Goal: Task Accomplishment & Management: Manage account settings

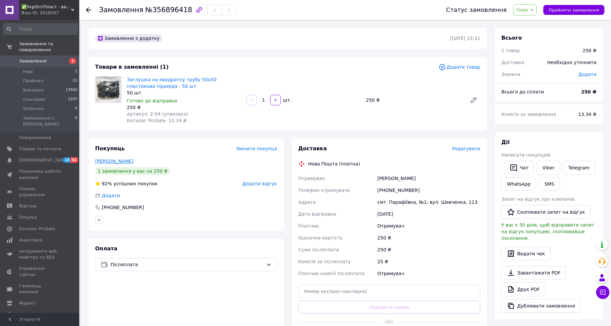
click at [118, 162] on link "[PERSON_NAME]" at bounding box center [114, 161] width 38 height 5
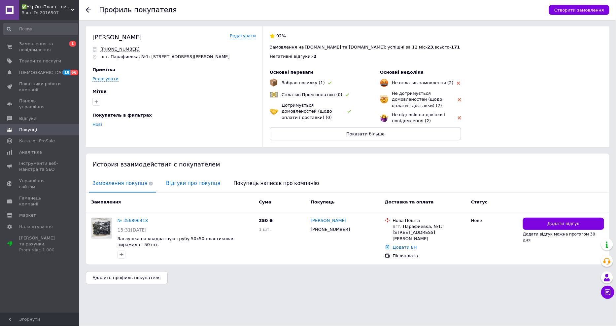
click at [189, 180] on span "Відгуки про покупця" at bounding box center [193, 183] width 61 height 17
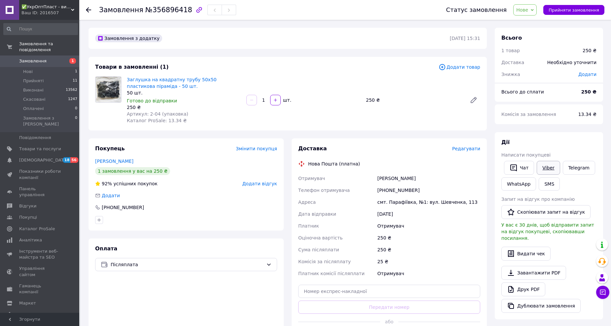
click at [547, 167] on link "Viber" at bounding box center [548, 168] width 23 height 14
click at [526, 8] on span "Нове" at bounding box center [522, 9] width 12 height 5
click at [532, 22] on li "Прийнято" at bounding box center [529, 23] width 30 height 10
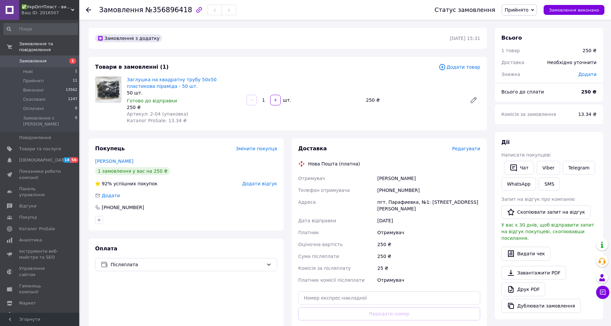
click at [440, 180] on div "[PERSON_NAME]" at bounding box center [428, 178] width 105 height 12
click at [429, 239] on div "250 ₴" at bounding box center [428, 244] width 105 height 12
click at [474, 67] on span "Додати товар" at bounding box center [460, 66] width 42 height 7
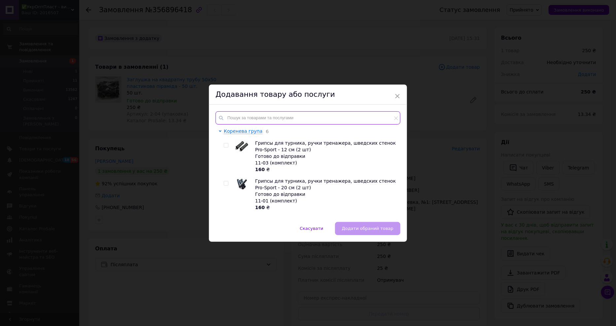
click at [341, 116] on input "text" at bounding box center [308, 117] width 185 height 13
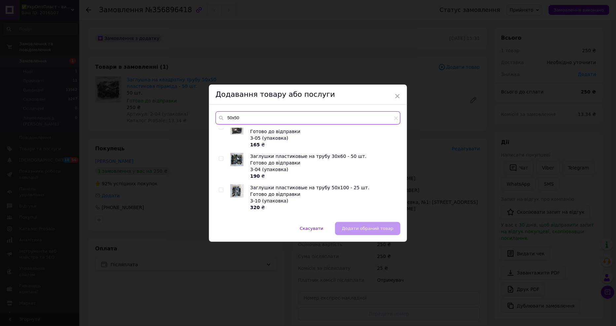
scroll to position [952, 0]
click at [393, 117] on input "50х50" at bounding box center [308, 117] width 185 height 13
type input "50х50"
click at [395, 118] on icon at bounding box center [396, 118] width 4 height 4
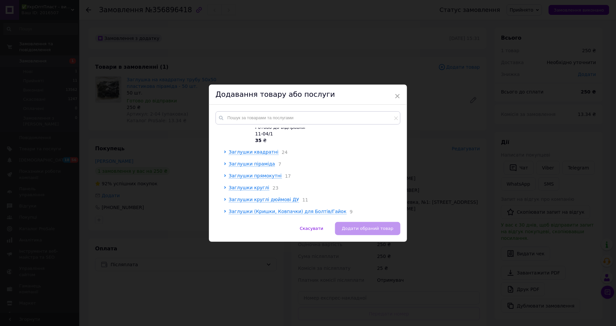
scroll to position [208, 0]
click at [263, 163] on span "Заглушки квадратні" at bounding box center [254, 162] width 50 height 5
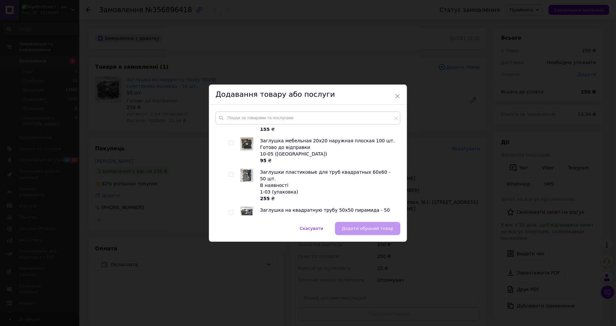
scroll to position [1345, 0]
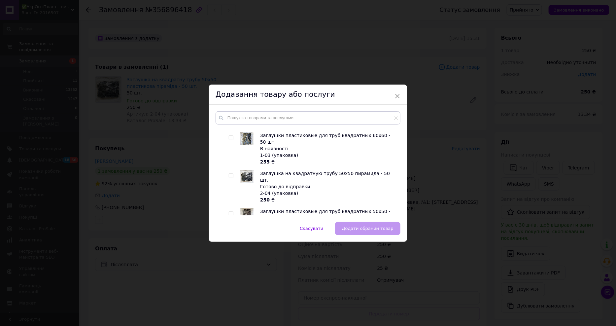
click at [231, 211] on span at bounding box center [231, 213] width 5 height 5
click at [231, 212] on input "checkbox" at bounding box center [231, 214] width 4 height 4
checkbox input "true"
click at [373, 227] on span "Додати обраний товар" at bounding box center [368, 228] width 52 height 5
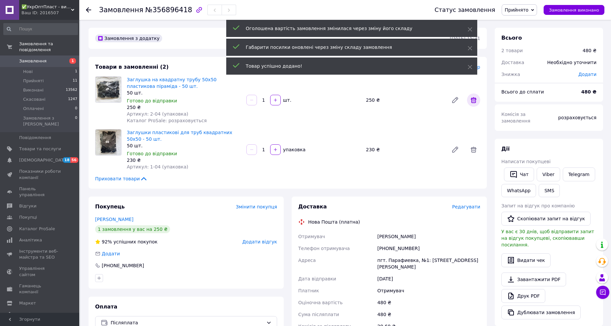
click at [474, 101] on icon at bounding box center [474, 100] width 6 height 6
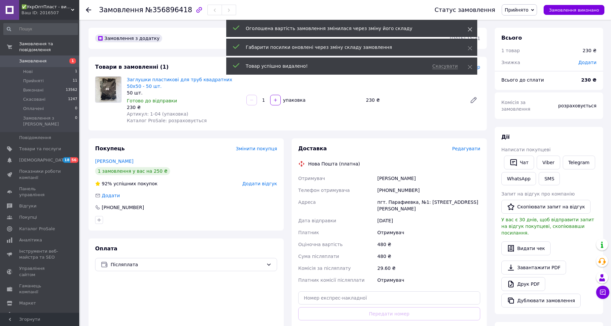
click at [469, 27] on icon at bounding box center [470, 29] width 5 height 5
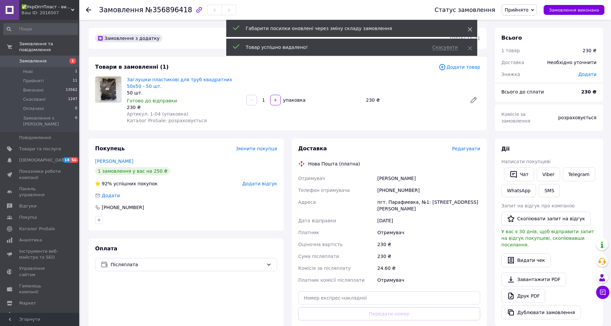
click at [469, 29] on icon at bounding box center [470, 29] width 5 height 5
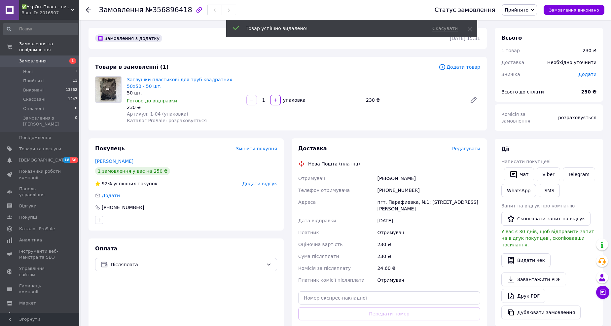
click at [469, 29] on icon at bounding box center [470, 29] width 5 height 5
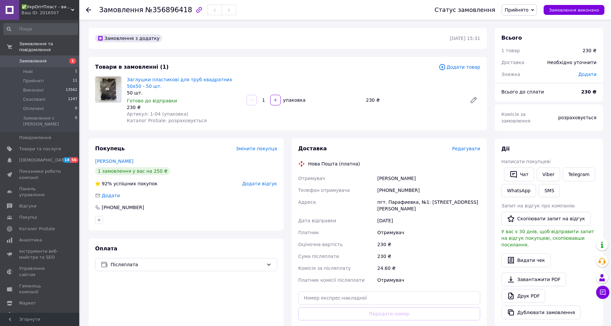
click at [473, 64] on span "Додати товар" at bounding box center [460, 66] width 42 height 7
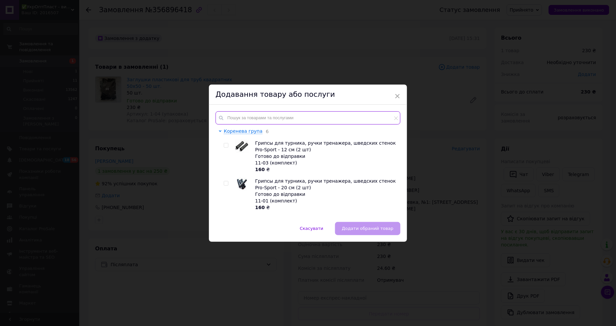
click at [332, 117] on input "text" at bounding box center [308, 117] width 185 height 13
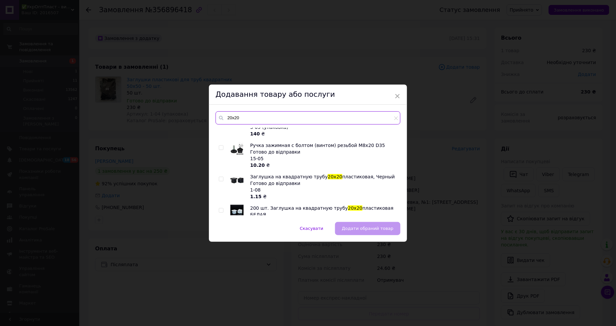
scroll to position [477, 0]
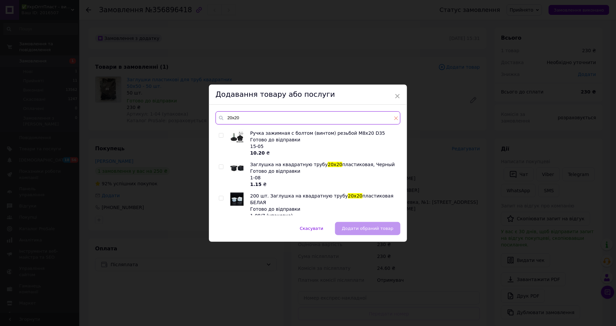
type input "20х20"
drag, startPoint x: 397, startPoint y: 119, endPoint x: 397, endPoint y: 124, distance: 5.6
click at [397, 119] on icon at bounding box center [396, 118] width 4 height 4
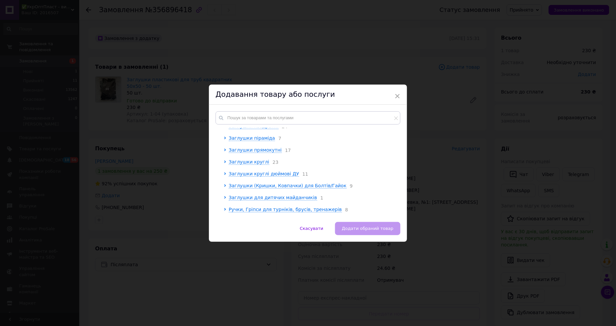
scroll to position [208, 0]
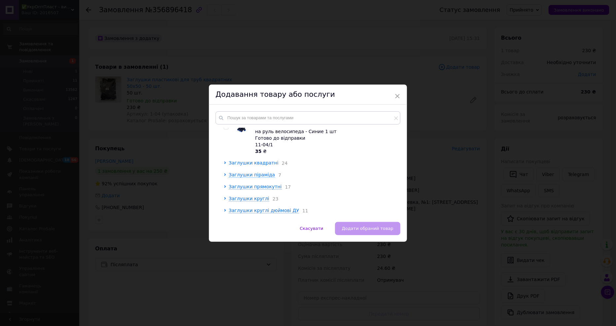
click at [259, 162] on span "Заглушки квадратні" at bounding box center [254, 162] width 50 height 5
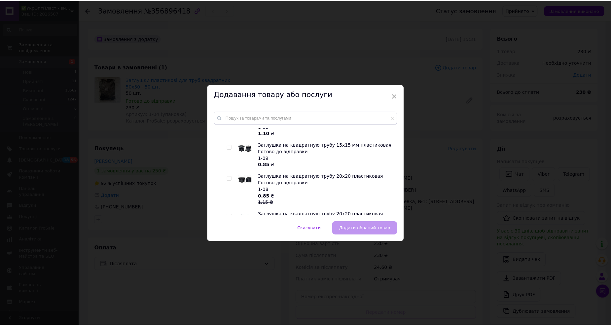
scroll to position [281, 0]
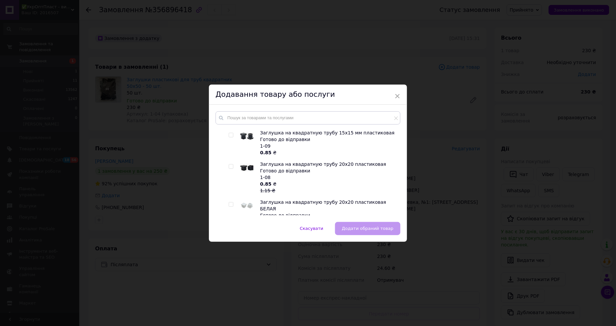
click at [229, 165] on input "checkbox" at bounding box center [231, 166] width 4 height 4
checkbox input "true"
click at [352, 227] on span "Додати обраний товар" at bounding box center [368, 228] width 52 height 5
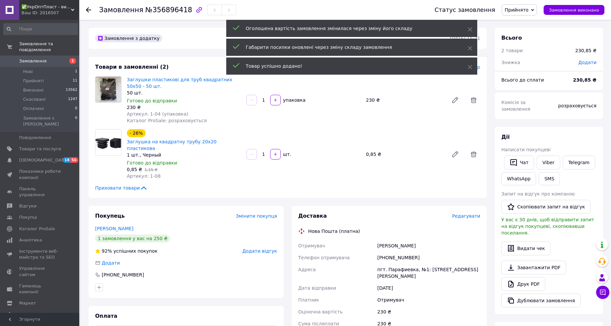
click at [266, 153] on input "1" at bounding box center [263, 154] width 11 height 5
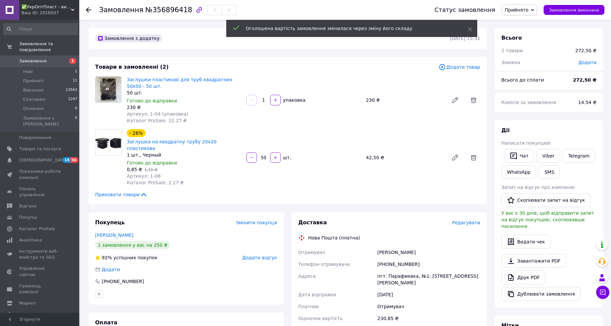
type input "50"
click at [467, 67] on span "Додати товар" at bounding box center [460, 66] width 42 height 7
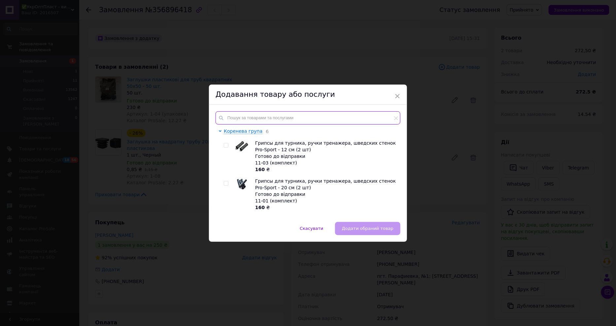
click at [286, 116] on input "text" at bounding box center [308, 117] width 185 height 13
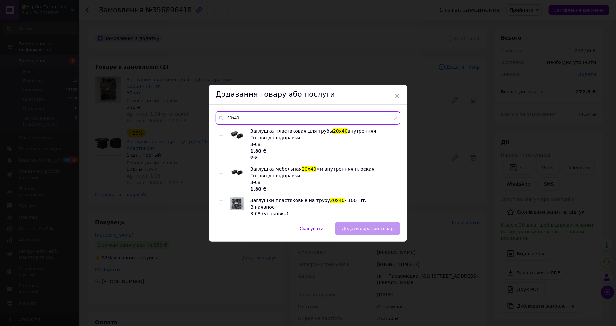
type input "20х40"
click at [220, 131] on span at bounding box center [221, 133] width 5 height 5
click at [220, 131] on input "checkbox" at bounding box center [221, 133] width 4 height 4
checkbox input "true"
click at [367, 226] on span "Додати обраний товар" at bounding box center [368, 228] width 52 height 5
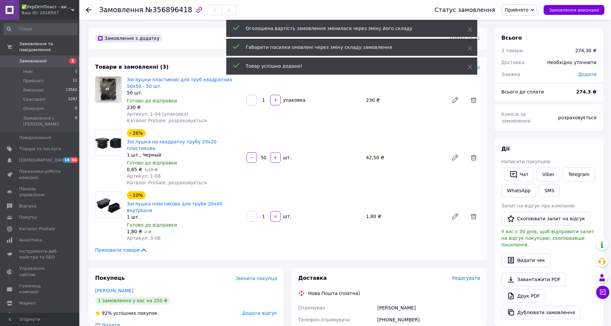
click at [268, 214] on input "1" at bounding box center [263, 216] width 11 height 5
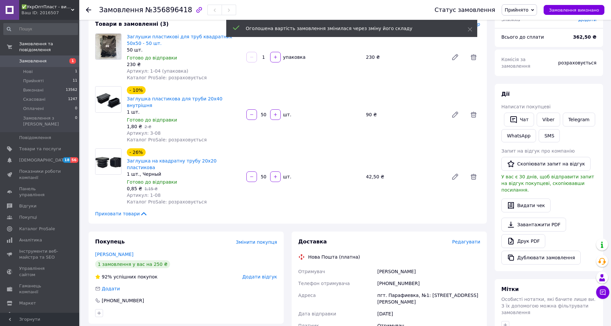
scroll to position [110, 0]
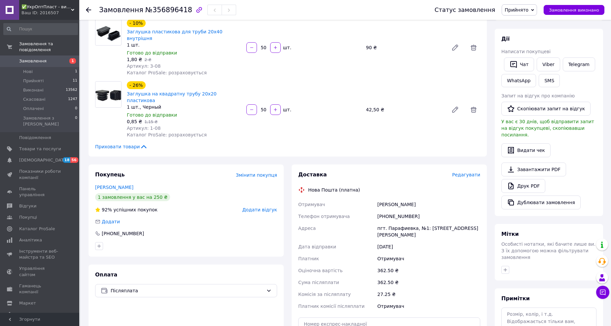
type input "50"
